Goal: Task Accomplishment & Management: Manage account settings

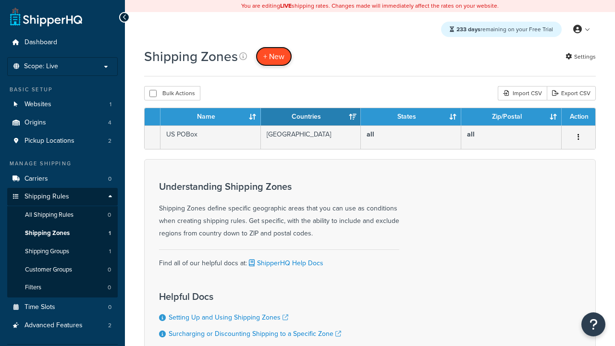
click at [274, 56] on span "+ New" at bounding box center [273, 56] width 21 height 11
click at [211, 117] on th "Name" at bounding box center [211, 116] width 100 height 17
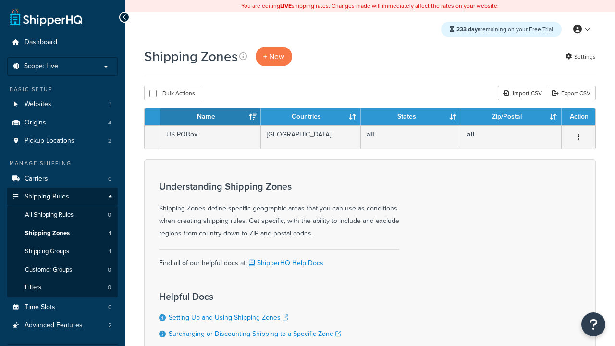
click at [311, 117] on th "Countries" at bounding box center [311, 116] width 100 height 17
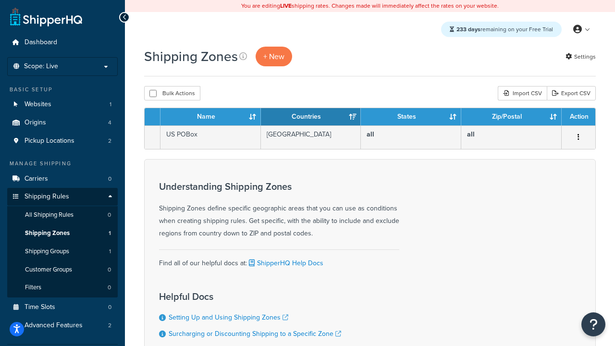
click at [411, 117] on th "States" at bounding box center [411, 116] width 100 height 17
click at [511, 117] on th "Zip/Postal" at bounding box center [511, 116] width 100 height 17
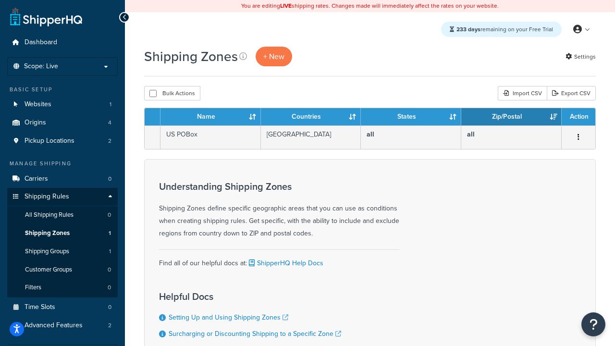
click at [511, 117] on th "Zip/Postal" at bounding box center [511, 116] width 100 height 17
click at [578, 117] on th "Action" at bounding box center [579, 116] width 34 height 17
click at [243, 56] on icon at bounding box center [243, 56] width 8 height 8
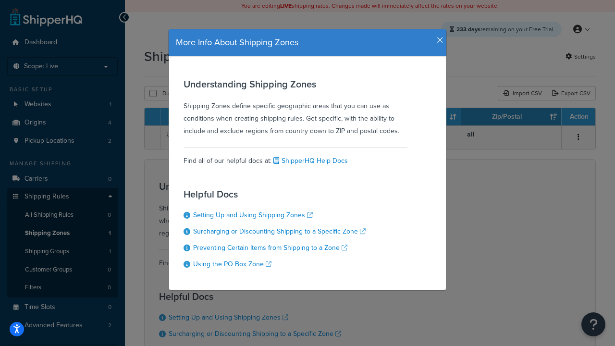
click at [438, 37] on icon "button" at bounding box center [440, 40] width 7 height 9
